Goal: Task Accomplishment & Management: Manage account settings

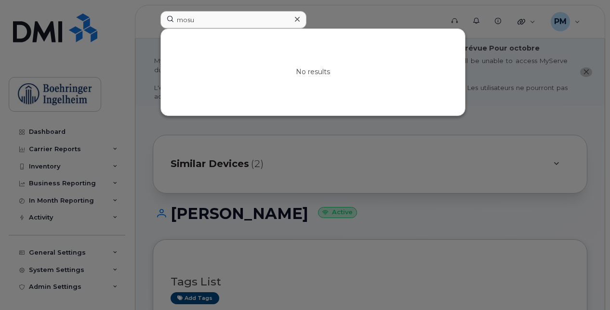
scroll to position [199, 0]
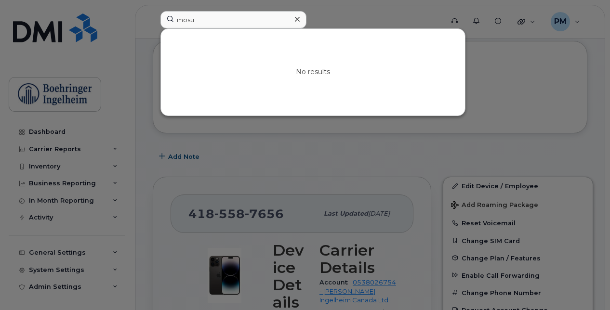
click at [298, 19] on icon at bounding box center [297, 19] width 5 height 8
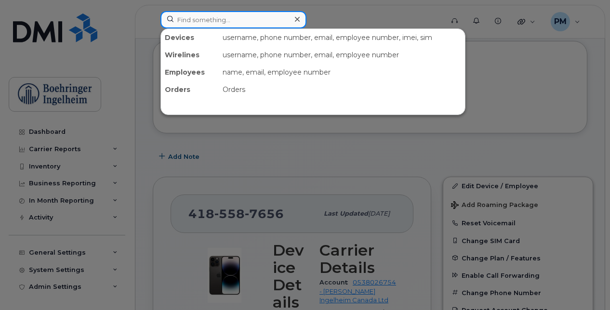
click at [213, 25] on input at bounding box center [233, 19] width 146 height 17
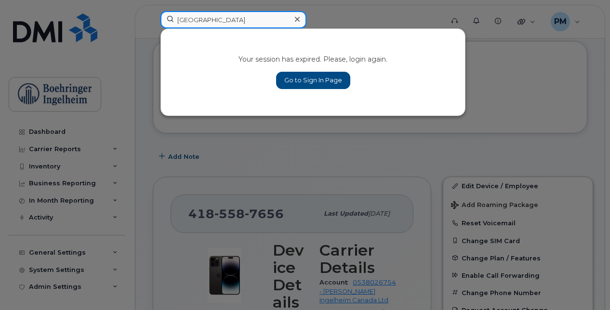
type input "[GEOGRAPHIC_DATA]"
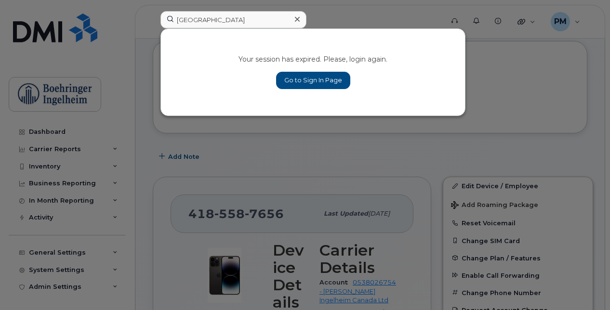
click at [329, 89] on div "Your session has expired. Please, login again. Go to Sign In Page" at bounding box center [313, 72] width 304 height 87
click at [331, 82] on link "Go to Sign In Page" at bounding box center [313, 80] width 74 height 17
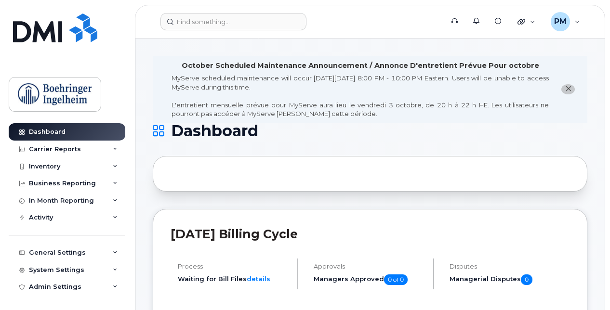
click at [229, 12] on header "Support Alerts Knowledge Base Quicklinks Suspend / Cancel Device Change SIM Car…" at bounding box center [370, 22] width 470 height 34
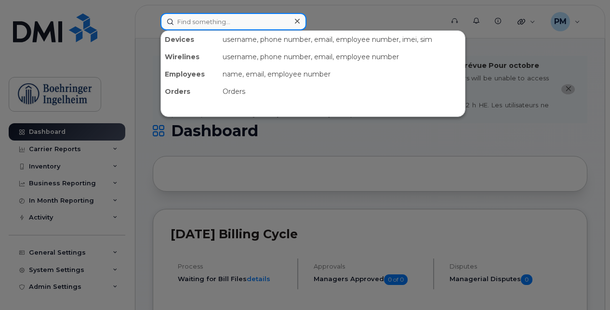
click at [227, 16] on input at bounding box center [233, 21] width 146 height 17
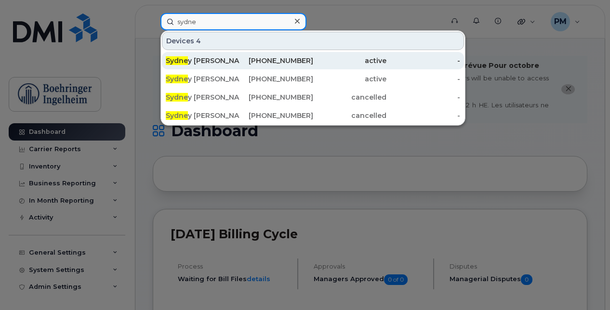
type input "sydne"
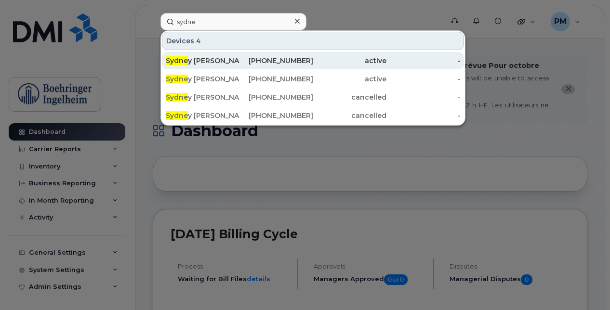
click at [234, 60] on div "Sydne y Kleven" at bounding box center [203, 61] width 74 height 10
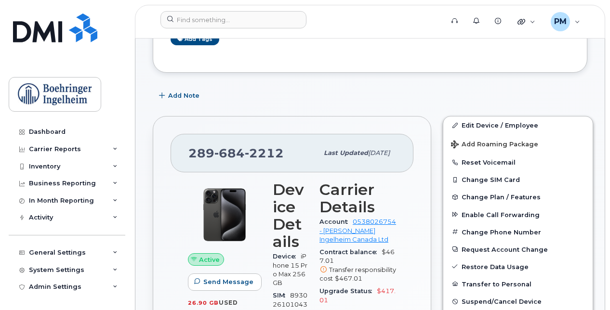
scroll to position [204, 0]
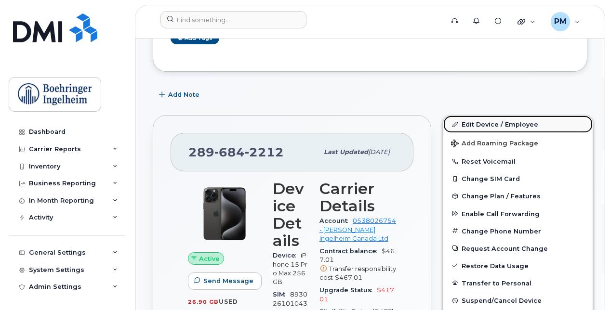
click at [516, 120] on link "Edit Device / Employee" at bounding box center [517, 124] width 149 height 17
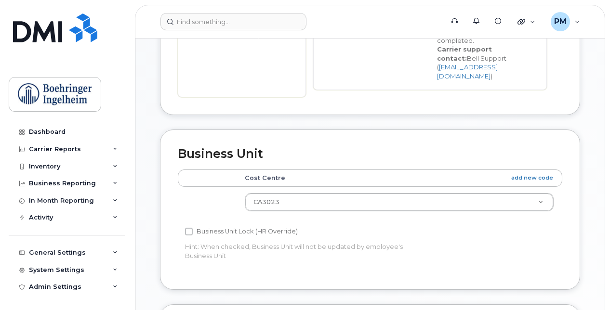
scroll to position [387, 0]
